Goal: Task Accomplishment & Management: Manage account settings

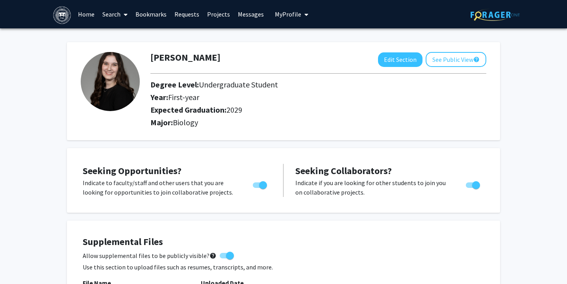
scroll to position [192, 0]
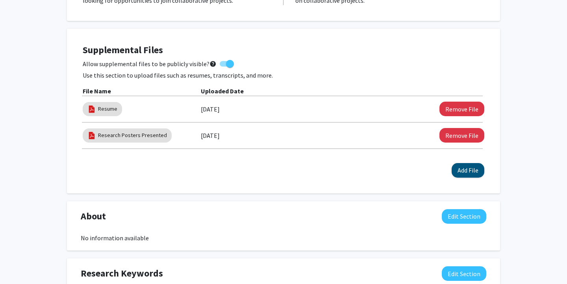
click at [476, 171] on button "Add File" at bounding box center [468, 170] width 33 height 15
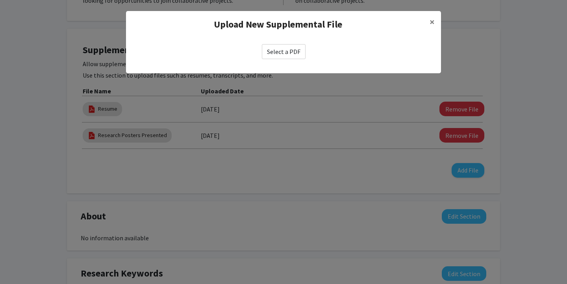
click at [274, 50] on label "Select a PDF" at bounding box center [284, 51] width 44 height 15
click at [0, 0] on input "Select a PDF" at bounding box center [0, 0] width 0 height 0
select select "custom"
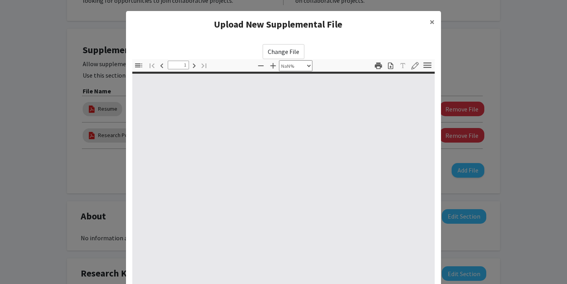
type input "0"
select select "custom"
type input "1"
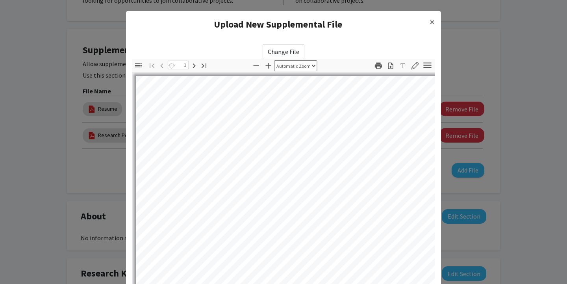
select select "auto"
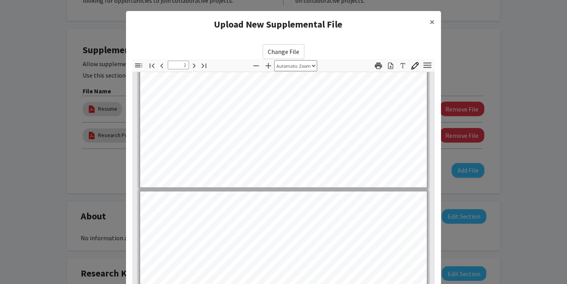
type input "3"
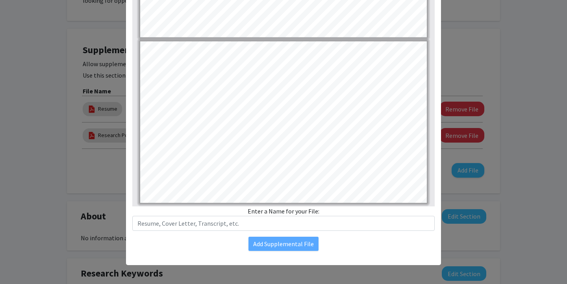
scroll to position [89, 0]
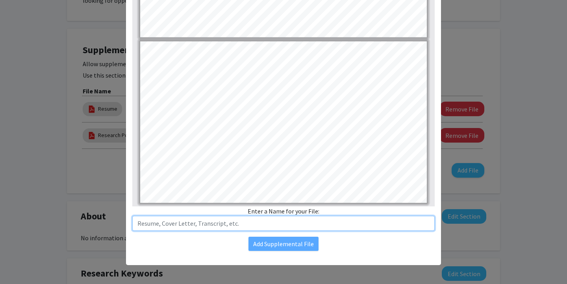
click at [300, 222] on input "text" at bounding box center [283, 223] width 302 height 15
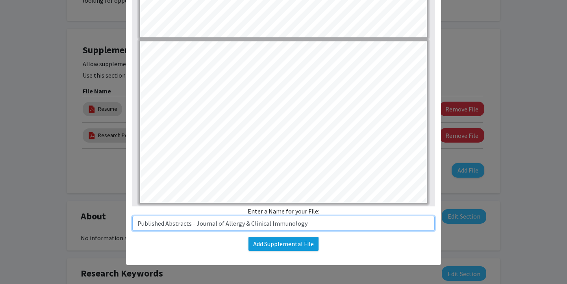
type input "Published Abstracts - Journal of Allergy & Clinical Immunology"
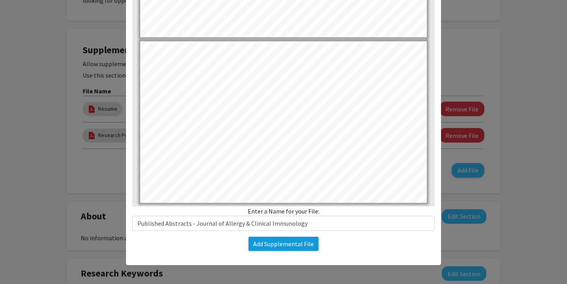
click at [281, 248] on button "Add Supplemental File" at bounding box center [283, 244] width 70 height 14
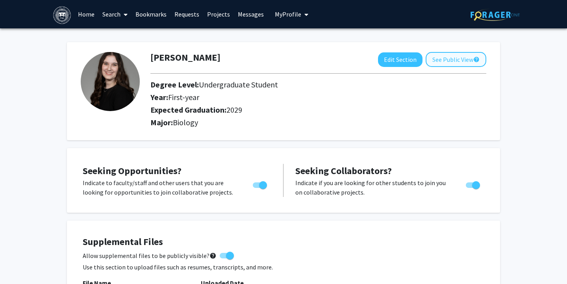
scroll to position [0, 0]
click at [443, 62] on button "See Public View help" at bounding box center [456, 59] width 61 height 15
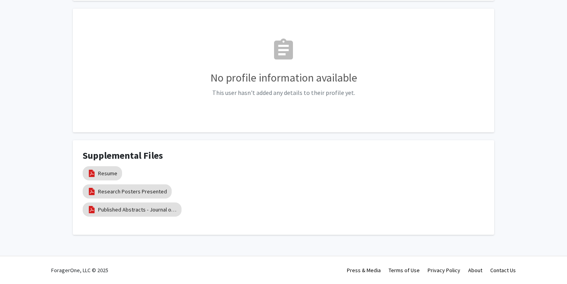
scroll to position [126, 0]
click at [156, 191] on link "Research Posters Presented" at bounding box center [132, 191] width 69 height 8
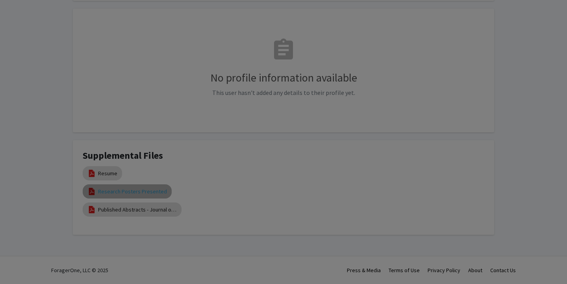
select select "custom"
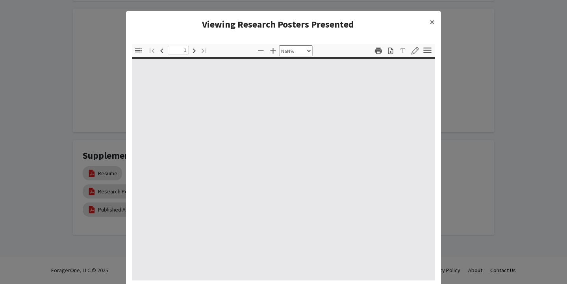
type input "0"
select select "custom"
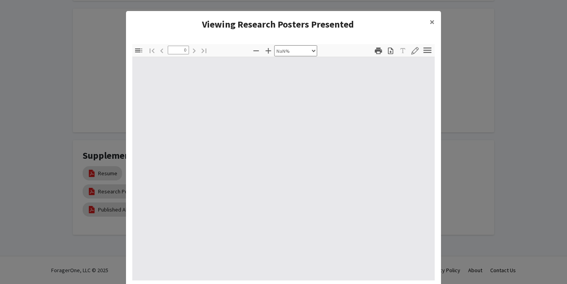
type input "1"
select select "auto"
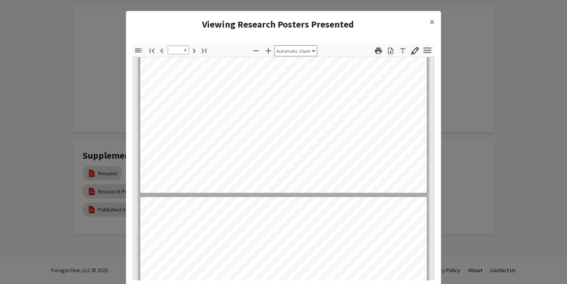
type input "5"
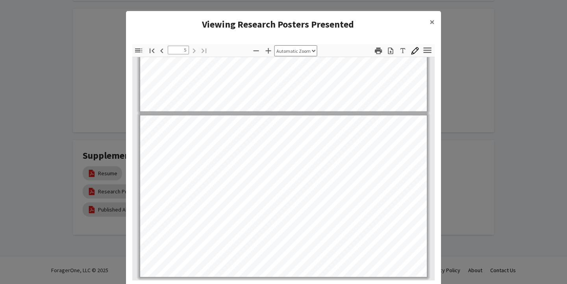
scroll to position [608, 0]
click at [430, 22] on span "×" at bounding box center [432, 22] width 5 height 12
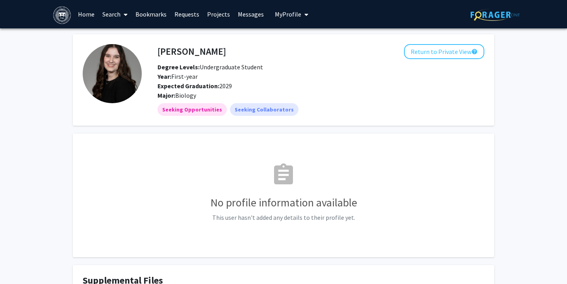
scroll to position [0, 0]
click at [416, 52] on button "Return to Private View help" at bounding box center [444, 51] width 80 height 15
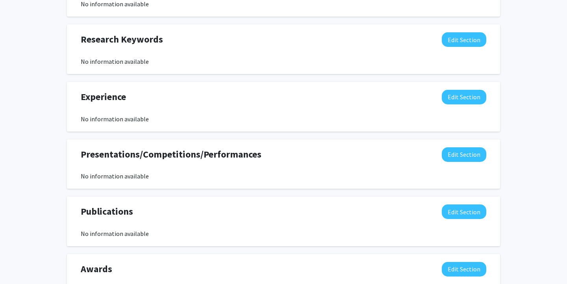
scroll to position [449, 0]
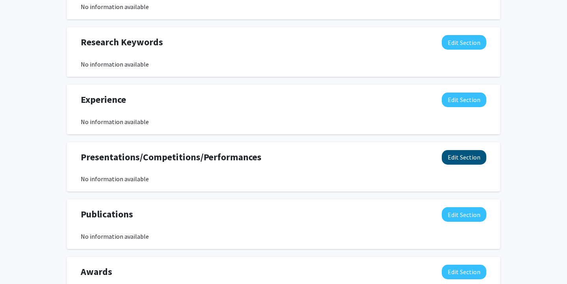
click at [466, 161] on button "Edit Section" at bounding box center [464, 157] width 44 height 15
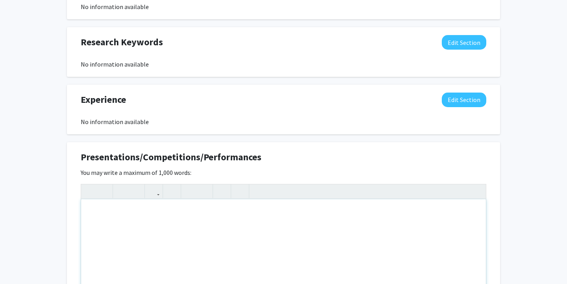
click at [276, 220] on div "Note to users with screen readers: Please deactivate our accessibility plugin f…" at bounding box center [283, 258] width 405 height 118
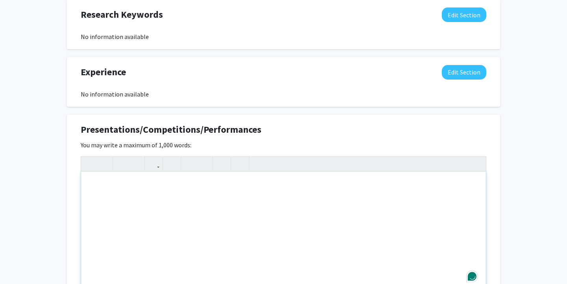
paste div "Note to users with screen readers: Please deactivate our accessibility plugin f…"
type textarea "<p>1st Place presentation at NJ Academy of Science Symposium - [DATE]</p><p>‘Id…"
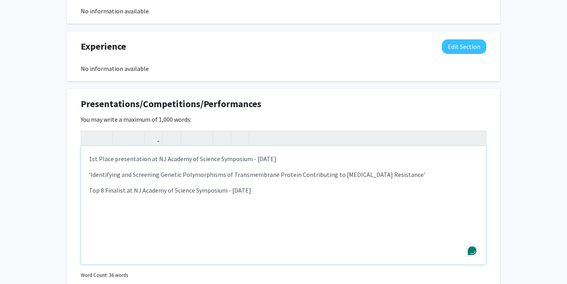
scroll to position [504, 0]
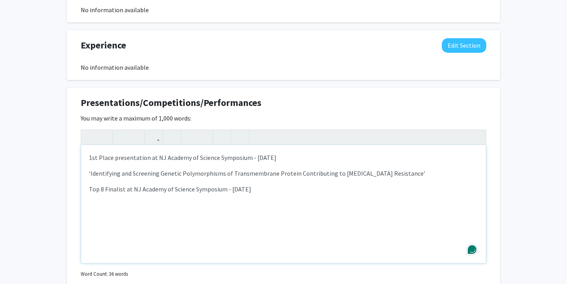
click at [289, 161] on p "1st Place presentation at NJ Academy of Science Symposium - [DATE]" at bounding box center [283, 157] width 389 height 9
click at [162, 159] on p "1st Place presentation at NJ Academy of Science Symposium - [DATE]" at bounding box center [283, 157] width 389 height 9
click at [275, 191] on p "Top 8 Finalist at NJ Academy of Science Symposium - [DATE]" at bounding box center [283, 188] width 389 height 9
click at [267, 173] on p "‘Identifying and Screening Genetic Polymorphisms of Transmembrane Protein Contr…" at bounding box center [283, 173] width 389 height 9
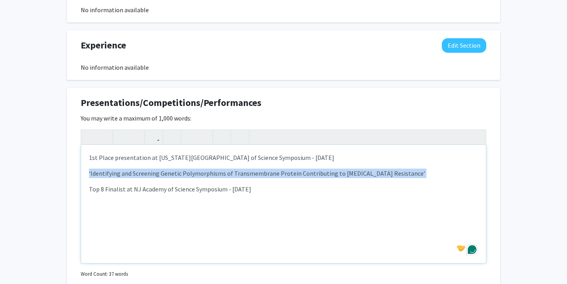
click at [267, 173] on p "‘Identifying and Screening Genetic Polymorphisms of Transmembrane Protein Contr…" at bounding box center [283, 173] width 389 height 9
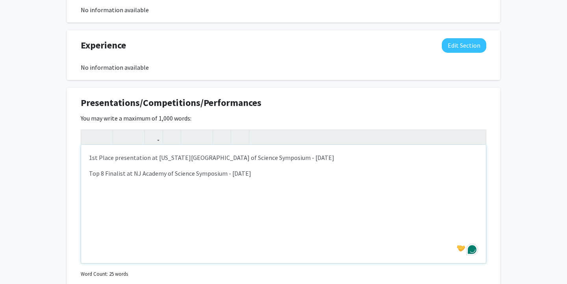
click at [283, 172] on p "Top 8 Finalist at NJ Academy of Science Symposium - [DATE]" at bounding box center [283, 173] width 389 height 9
click at [139, 176] on span "Top 8 Finalist at NJ Academy of Science Symposium - [DATE]" at bounding box center [170, 173] width 162 height 8
click at [315, 159] on p "1st Place presentation at [US_STATE][GEOGRAPHIC_DATA] of Science Symposium - [D…" at bounding box center [283, 157] width 389 height 9
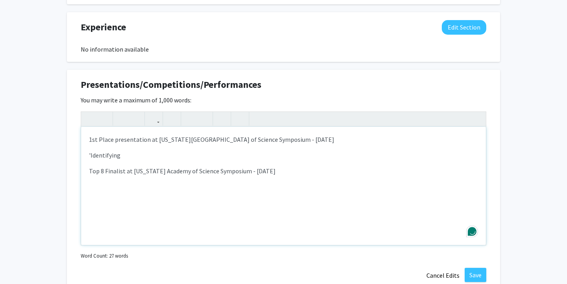
scroll to position [529, 0]
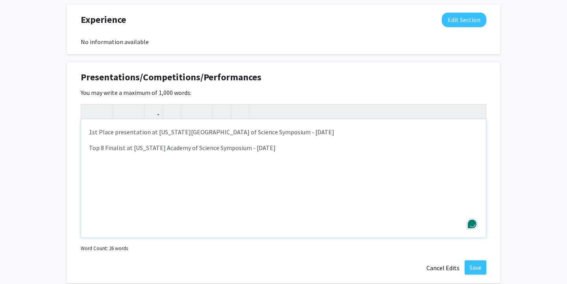
click at [292, 147] on p "Top 8 Finalist at [US_STATE] Academy of Science Symposium - [DATE]" at bounding box center [283, 147] width 389 height 9
click at [87, 131] on div "1st Place presentation at [US_STATE][GEOGRAPHIC_DATA] of Science Symposium - [D…" at bounding box center [283, 178] width 405 height 118
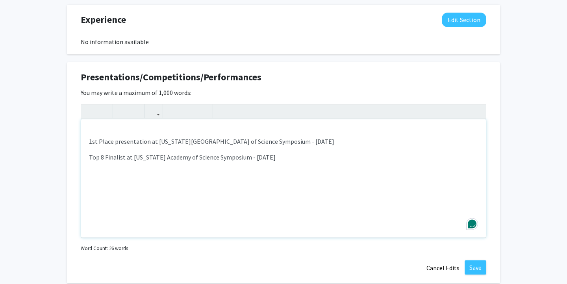
click at [94, 129] on div "1st Place presentation at [US_STATE][GEOGRAPHIC_DATA] of Science Symposium - [D…" at bounding box center [283, 178] width 405 height 118
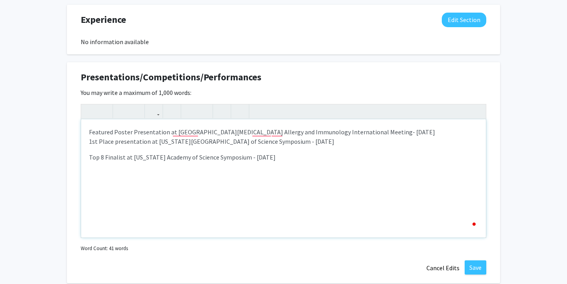
type textarea "Featured Poster Presentation at [GEOGRAPHIC_DATA][MEDICAL_DATA] Allergy and Imm…"
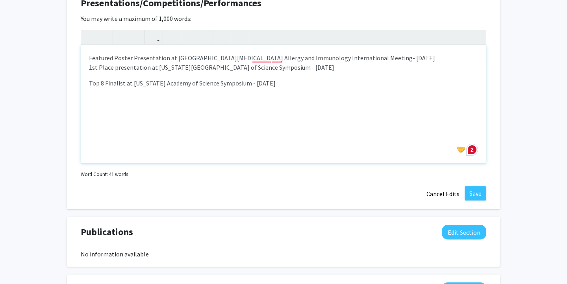
scroll to position [503, 0]
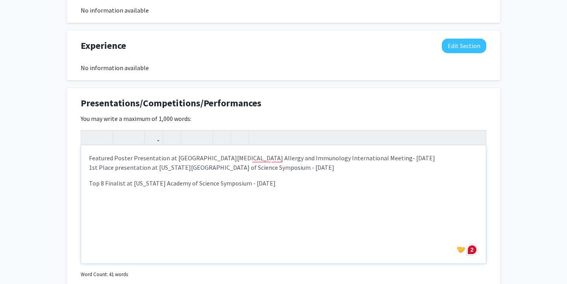
click at [333, 178] on div "Featured Poster Presentation at [GEOGRAPHIC_DATA][MEDICAL_DATA] Allergy and Imm…" at bounding box center [283, 204] width 405 height 118
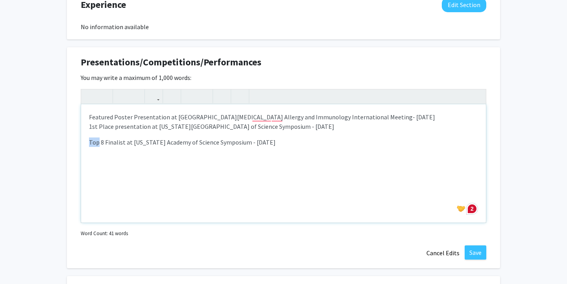
scroll to position [544, 0]
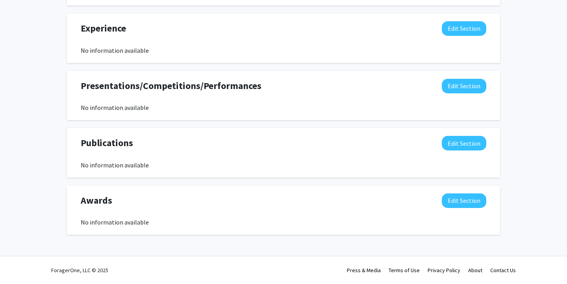
scroll to position [522, 0]
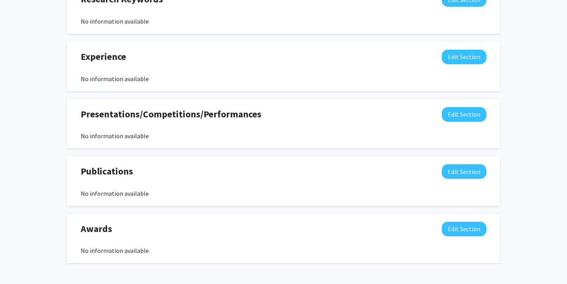
scroll to position [491, 0]
